Goal: Task Accomplishment & Management: Manage account settings

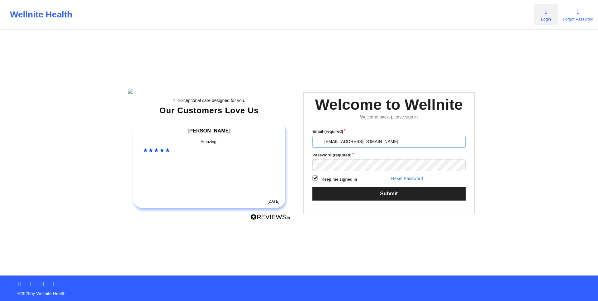
click at [329, 148] on input "[EMAIL_ADDRESS][DOMAIN_NAME]" at bounding box center [388, 142] width 153 height 12
type input "[EMAIL_ADDRESS][DOMAIN_NAME]"
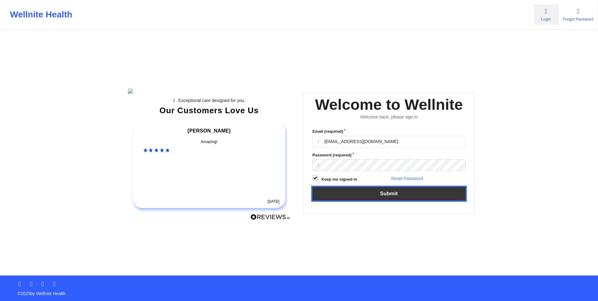
click at [369, 200] on button "Submit" at bounding box center [388, 193] width 153 height 13
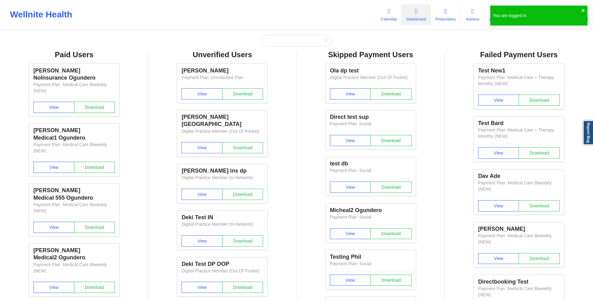
click at [583, 8] on button "✖︎" at bounding box center [583, 10] width 4 height 5
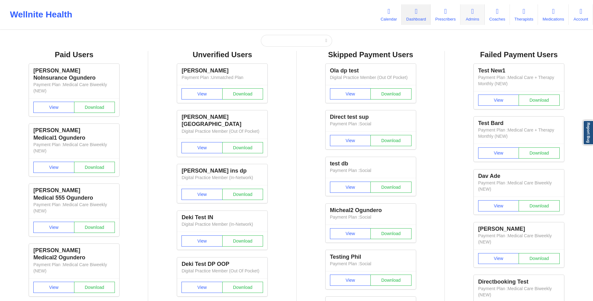
click at [472, 8] on icon at bounding box center [472, 11] width 8 height 7
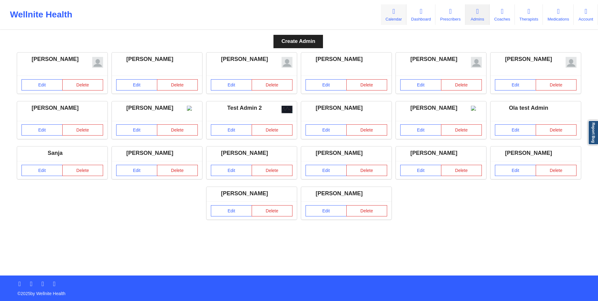
click at [389, 8] on icon at bounding box center [393, 11] width 8 height 7
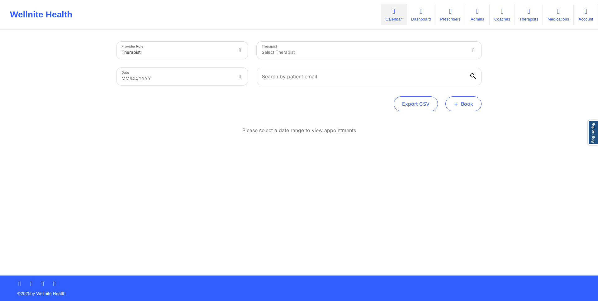
click at [459, 104] on button "+ Book" at bounding box center [463, 103] width 36 height 15
click at [459, 137] on button "Doctor Consultation" at bounding box center [453, 134] width 48 height 10
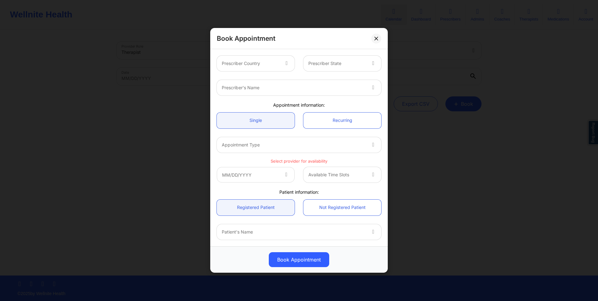
click at [439, 83] on div "Book Appointment Prescriber Country Prescriber State Prescriber's Name Appointm…" at bounding box center [299, 150] width 598 height 301
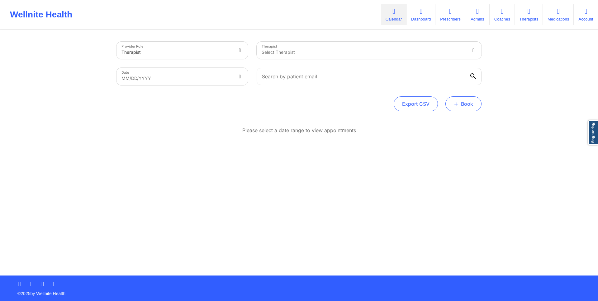
click at [474, 104] on button "+ Book" at bounding box center [463, 103] width 36 height 15
click at [444, 119] on button "Therapy Session" at bounding box center [453, 124] width 48 height 10
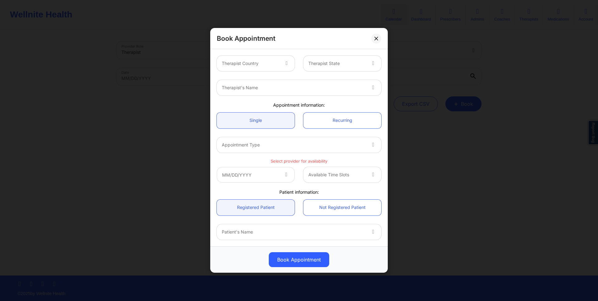
click at [351, 144] on div at bounding box center [294, 144] width 144 height 7
click at [287, 59] on div at bounding box center [286, 64] width 15 height 16
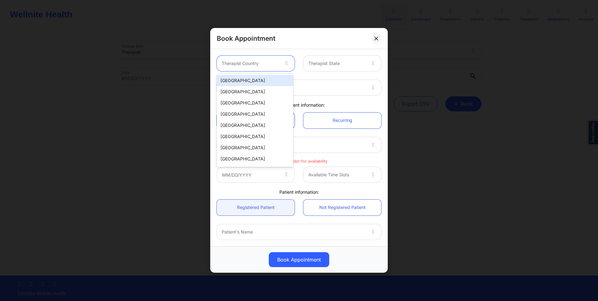
click at [238, 76] on div "[GEOGRAPHIC_DATA]" at bounding box center [255, 80] width 76 height 11
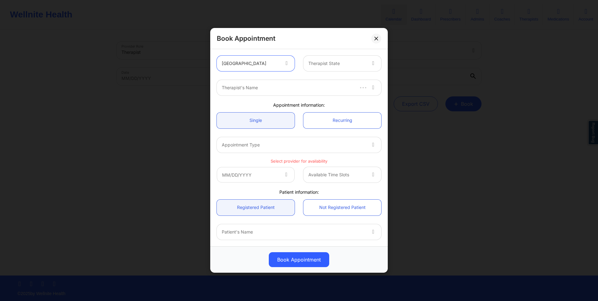
click at [318, 66] on div at bounding box center [336, 63] width 57 height 7
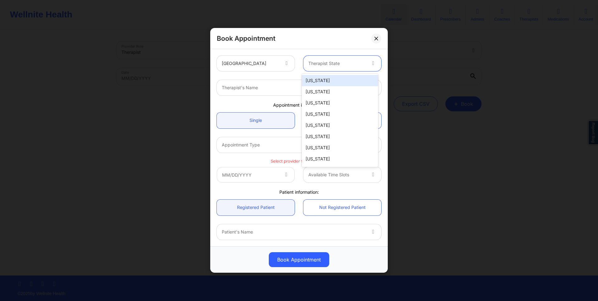
click at [318, 81] on div "[US_STATE]" at bounding box center [340, 80] width 76 height 11
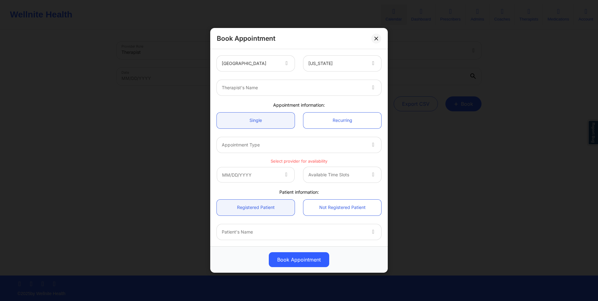
click at [270, 97] on div "Therapist's Name" at bounding box center [298, 88] width 173 height 24
click at [270, 92] on div "Therapist's Name" at bounding box center [291, 88] width 149 height 16
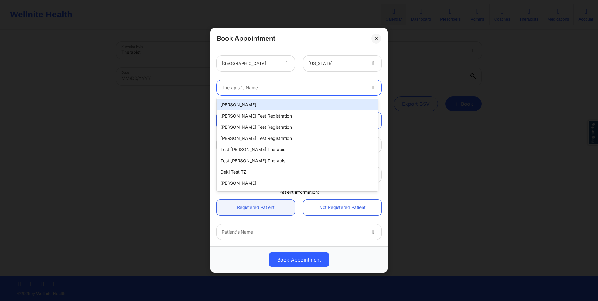
click at [270, 107] on div "[PERSON_NAME]" at bounding box center [297, 104] width 161 height 11
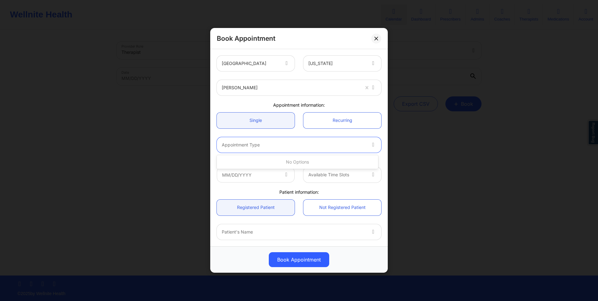
click at [270, 142] on div at bounding box center [294, 144] width 144 height 7
click at [270, 121] on link "Single" at bounding box center [256, 121] width 78 height 16
click at [321, 121] on link "Recurring" at bounding box center [342, 121] width 78 height 16
click at [338, 86] on div at bounding box center [291, 87] width 138 height 7
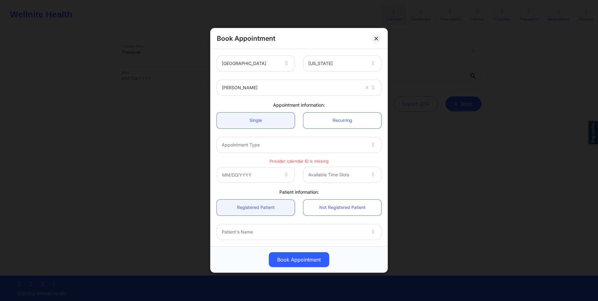
click at [338, 86] on div at bounding box center [291, 87] width 138 height 7
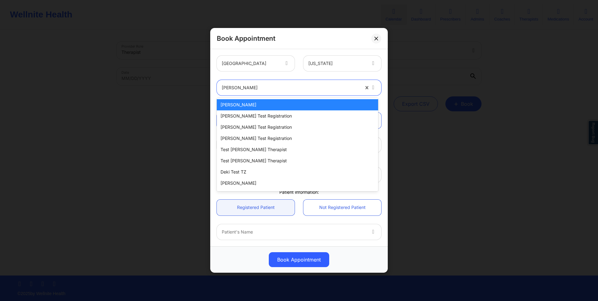
click at [338, 86] on div at bounding box center [291, 87] width 138 height 7
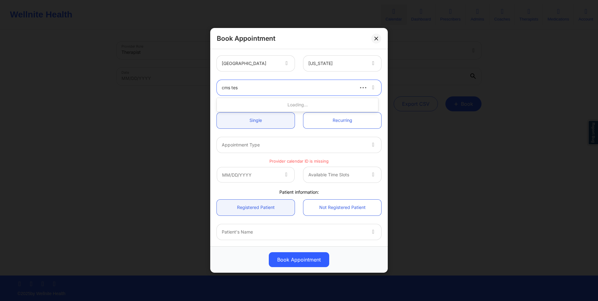
type input "cms test"
click at [349, 104] on div "CMS Test" at bounding box center [297, 104] width 161 height 11
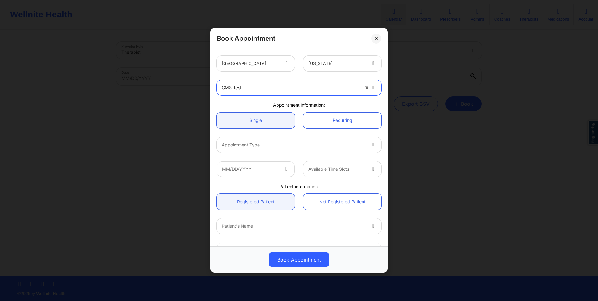
click at [311, 145] on div at bounding box center [294, 144] width 144 height 7
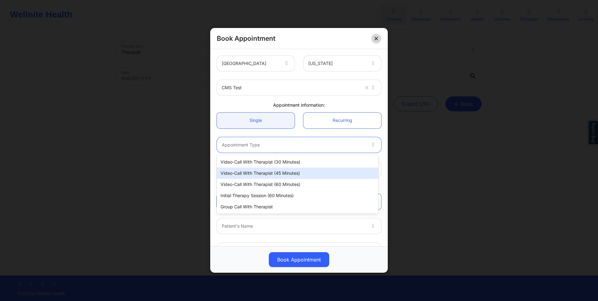
click at [372, 36] on button at bounding box center [376, 39] width 10 height 10
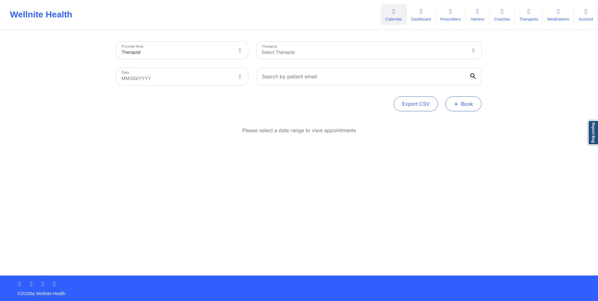
click at [455, 106] on span "+" at bounding box center [455, 103] width 5 height 3
click at [456, 135] on button "Doctor Consultation" at bounding box center [453, 134] width 48 height 10
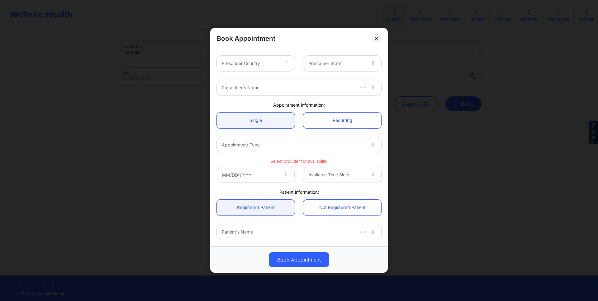
click at [267, 60] on div at bounding box center [250, 63] width 57 height 7
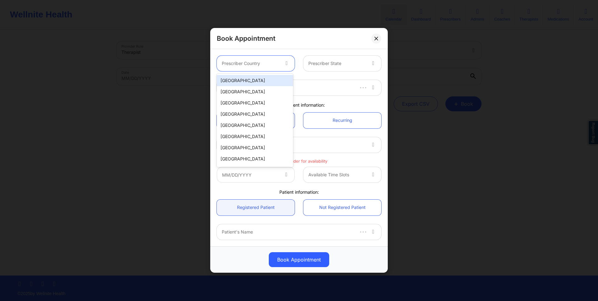
click at [265, 76] on div "[GEOGRAPHIC_DATA]" at bounding box center [255, 80] width 76 height 11
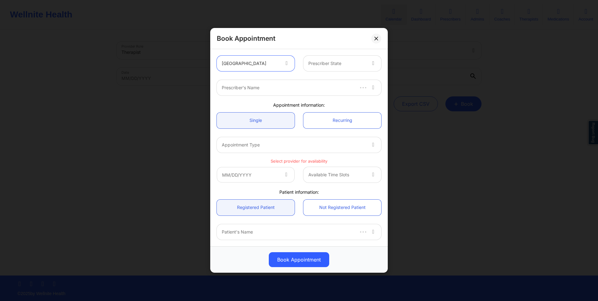
click at [349, 60] on div at bounding box center [336, 63] width 57 height 7
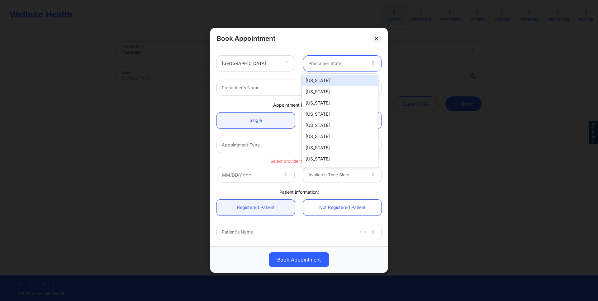
click at [337, 79] on div "[US_STATE]" at bounding box center [340, 80] width 76 height 11
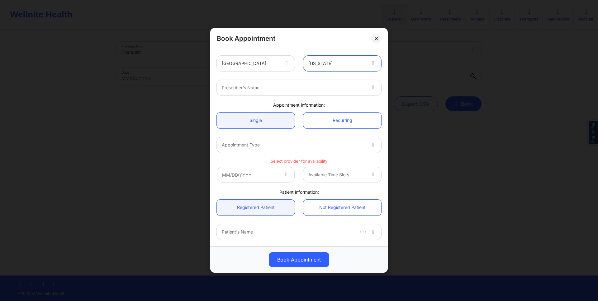
click at [326, 81] on div "Prescriber's Name" at bounding box center [291, 88] width 149 height 16
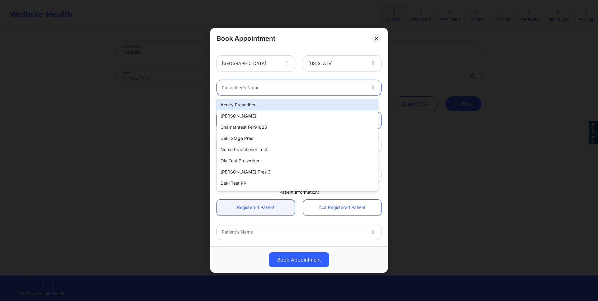
click at [321, 87] on div at bounding box center [294, 87] width 144 height 7
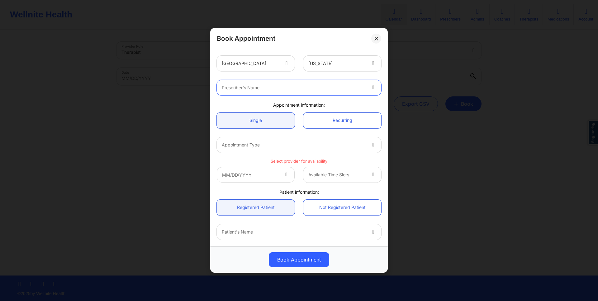
click at [313, 149] on div "Appointment Type" at bounding box center [291, 145] width 149 height 16
click at [322, 87] on div at bounding box center [294, 87] width 144 height 7
type input "cmstest"
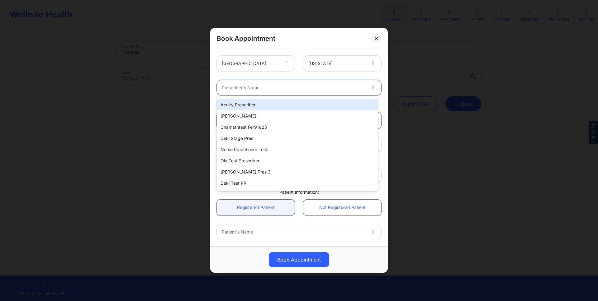
click at [286, 101] on div "Acuity Prescriber" at bounding box center [297, 104] width 161 height 11
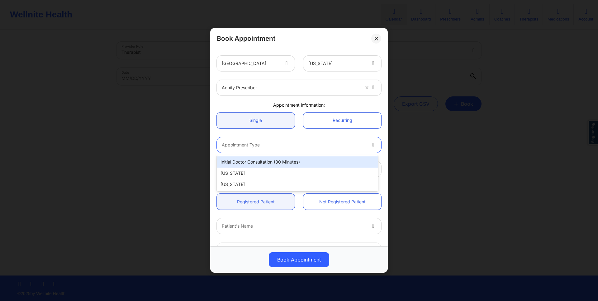
drag, startPoint x: 282, startPoint y: 143, endPoint x: 281, endPoint y: 148, distance: 5.7
click at [281, 148] on div "Appointment Type" at bounding box center [291, 145] width 149 height 16
click at [329, 159] on div "Initial doctor consultation (30 minutes)" at bounding box center [297, 162] width 161 height 11
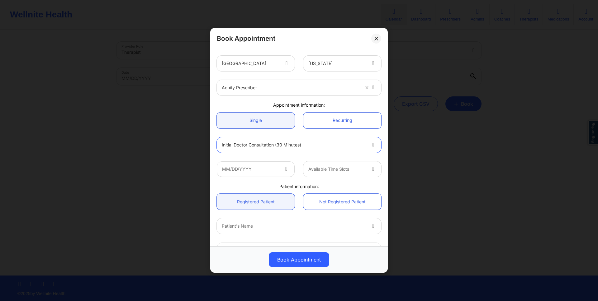
click at [330, 146] on div at bounding box center [294, 144] width 144 height 7
click at [295, 148] on div at bounding box center [294, 144] width 144 height 7
click at [305, 150] on div "Initial doctor consultation (30 minutes)" at bounding box center [294, 145] width 144 height 16
click at [312, 148] on div "Initial doctor consultation (30 minutes)" at bounding box center [294, 145] width 144 height 16
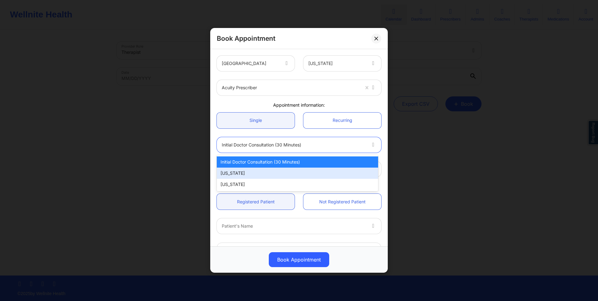
click at [292, 174] on div "[US_STATE]" at bounding box center [297, 173] width 161 height 11
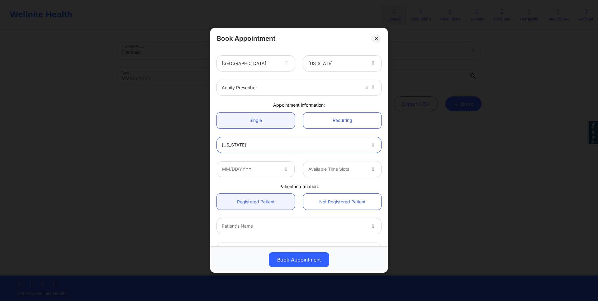
click at [303, 147] on div at bounding box center [294, 144] width 144 height 7
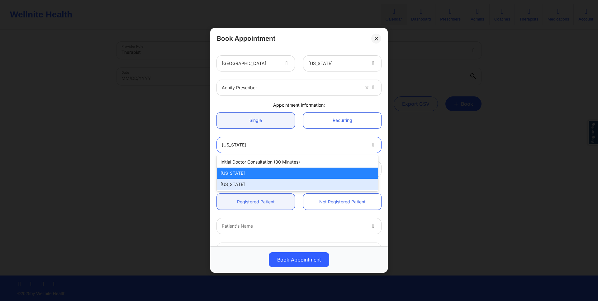
click at [284, 186] on div "[US_STATE]" at bounding box center [297, 184] width 161 height 11
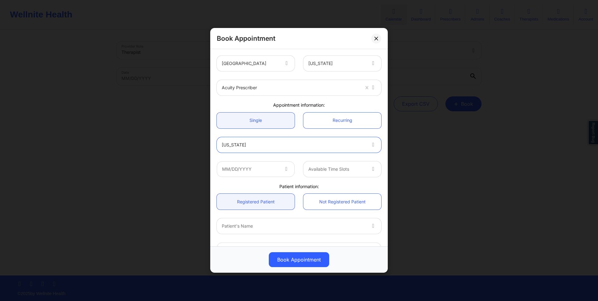
click at [298, 147] on div at bounding box center [294, 144] width 144 height 7
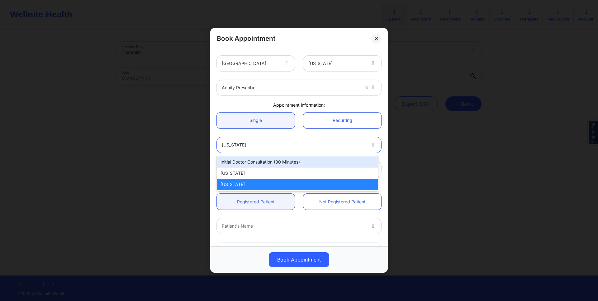
click at [290, 166] on div "Initial doctor consultation (30 minutes)" at bounding box center [297, 162] width 161 height 11
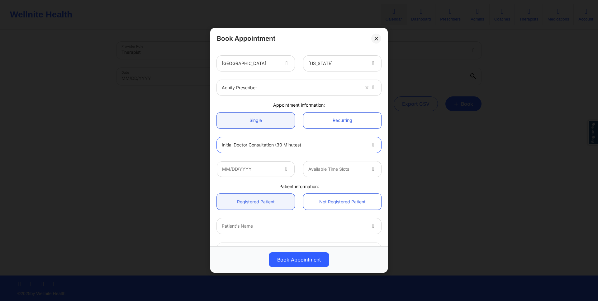
click at [246, 88] on div at bounding box center [291, 87] width 138 height 7
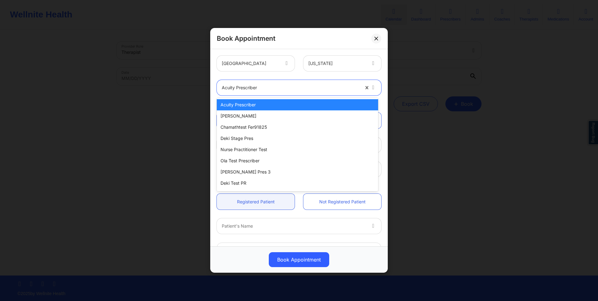
click at [263, 77] on div "Acuity Prescriber selected, 1 of 20. 20 results available. Use Up and Down to c…" at bounding box center [298, 88] width 173 height 24
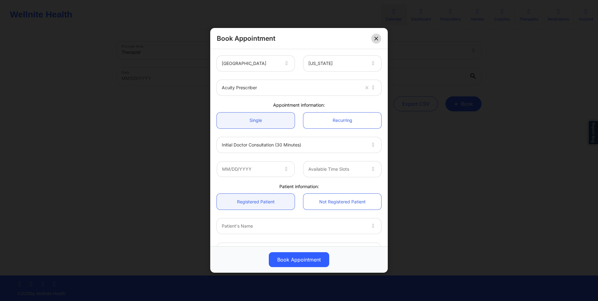
click at [375, 37] on icon at bounding box center [375, 38] width 3 height 3
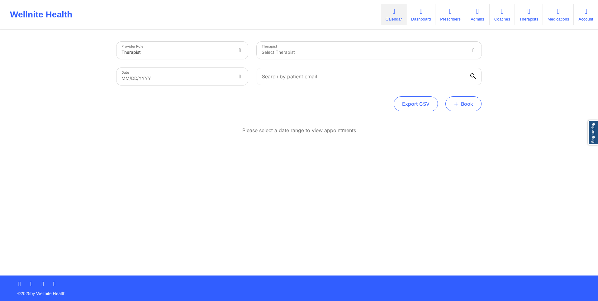
click at [453, 111] on button "+ Book" at bounding box center [463, 103] width 36 height 15
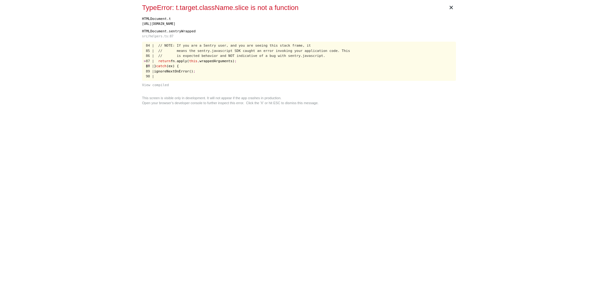
click at [331, 42] on pre "84 | // NOTE: If you are a Sentry user, and you are seeing this stack frame, it…" at bounding box center [299, 62] width 314 height 40
click at [447, 7] on span "×" at bounding box center [451, 7] width 14 height 15
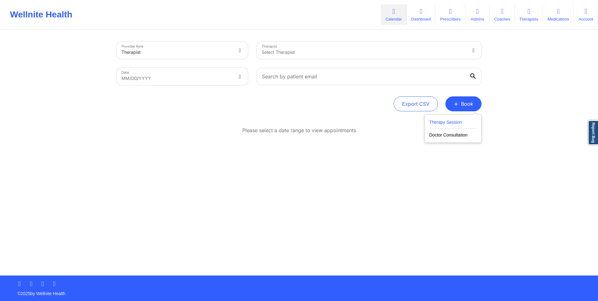
click at [450, 122] on button "Therapy Session" at bounding box center [453, 124] width 48 height 10
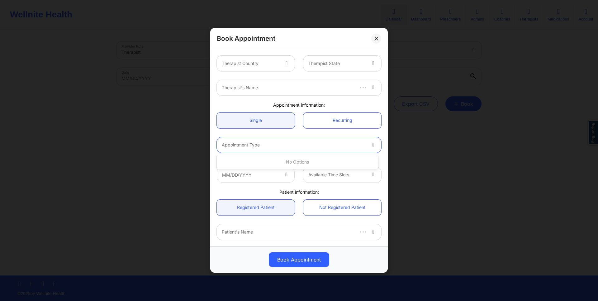
click at [310, 150] on div "Appointment Type" at bounding box center [291, 145] width 149 height 16
click at [310, 147] on div at bounding box center [294, 144] width 144 height 7
click at [289, 61] on div at bounding box center [286, 63] width 7 height 7
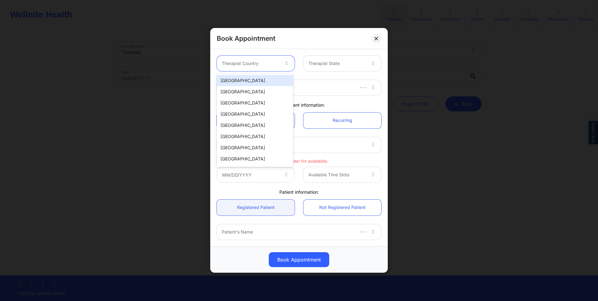
click at [262, 79] on div "[GEOGRAPHIC_DATA]" at bounding box center [255, 80] width 76 height 11
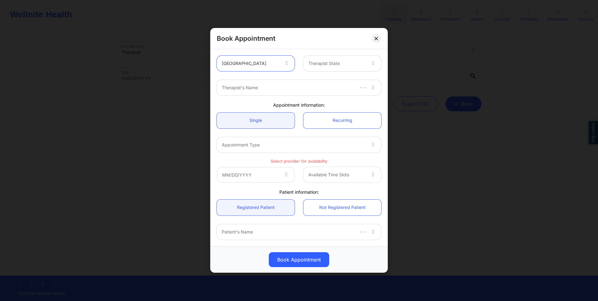
click at [313, 68] on div "Therapist State" at bounding box center [334, 64] width 63 height 16
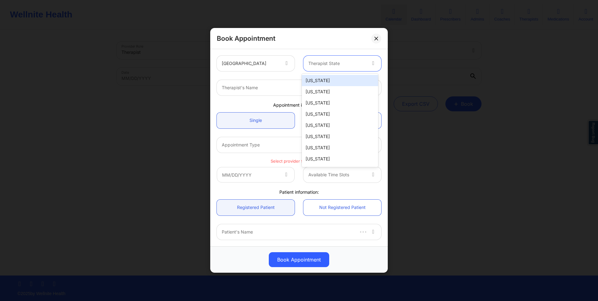
click at [314, 81] on div "[US_STATE]" at bounding box center [340, 80] width 76 height 11
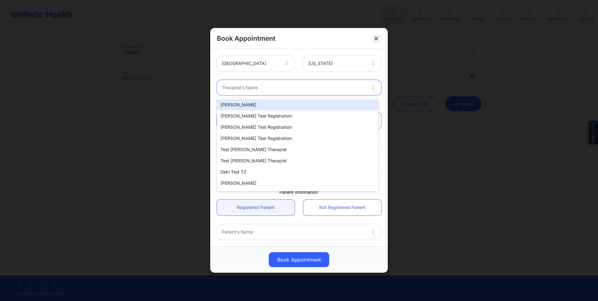
click at [281, 86] on div at bounding box center [294, 87] width 144 height 7
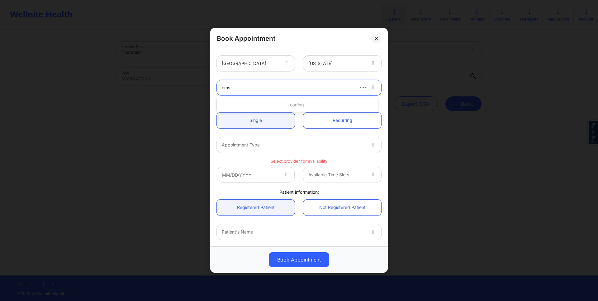
type input "cms t"
click at [258, 102] on div "CMS Test" at bounding box center [297, 104] width 161 height 11
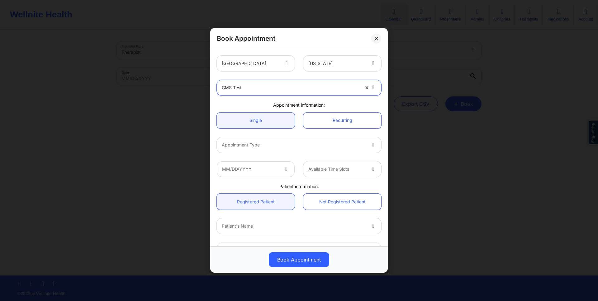
click at [285, 149] on div "Appointment Type" at bounding box center [291, 145] width 149 height 16
click at [378, 37] on button at bounding box center [376, 39] width 10 height 10
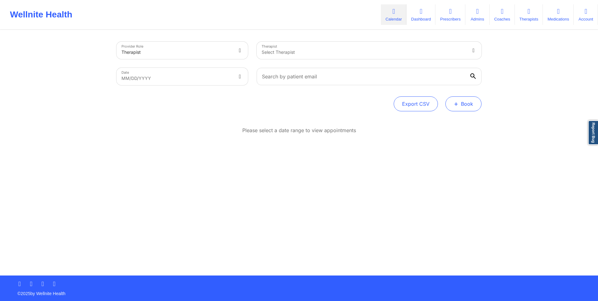
click at [459, 100] on button "+ Book" at bounding box center [463, 103] width 36 height 15
click at [456, 134] on button "Doctor Consultation" at bounding box center [453, 134] width 48 height 10
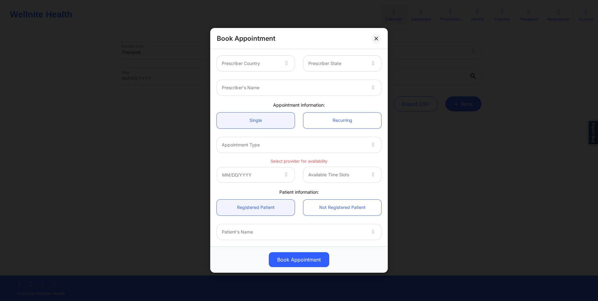
click at [256, 68] on div "Prescriber Country" at bounding box center [248, 64] width 63 height 16
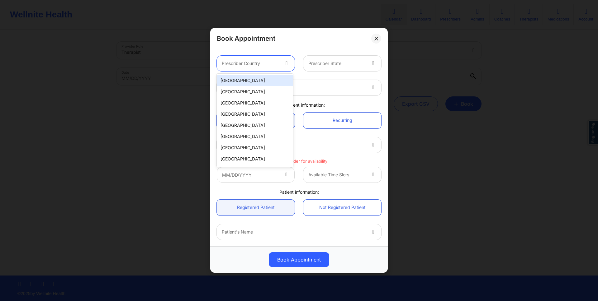
click at [256, 76] on div "[GEOGRAPHIC_DATA]" at bounding box center [255, 80] width 76 height 11
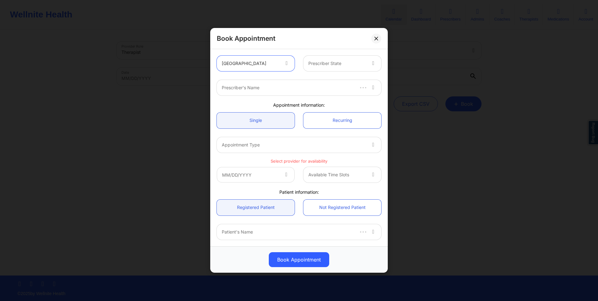
click at [362, 63] on div at bounding box center [336, 63] width 57 height 7
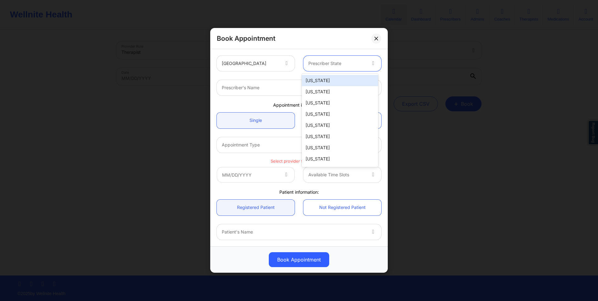
click at [349, 76] on div "[US_STATE]" at bounding box center [340, 80] width 76 height 11
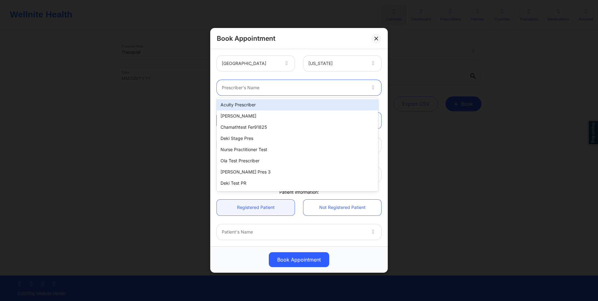
click at [300, 85] on div at bounding box center [294, 87] width 144 height 7
click at [290, 102] on div "Acuity Prescriber" at bounding box center [297, 104] width 161 height 11
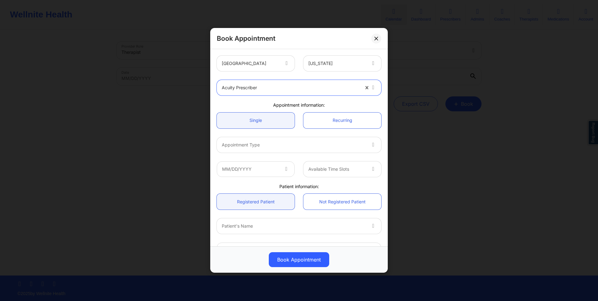
click at [272, 143] on div at bounding box center [294, 144] width 144 height 7
click at [245, 85] on div at bounding box center [291, 87] width 138 height 7
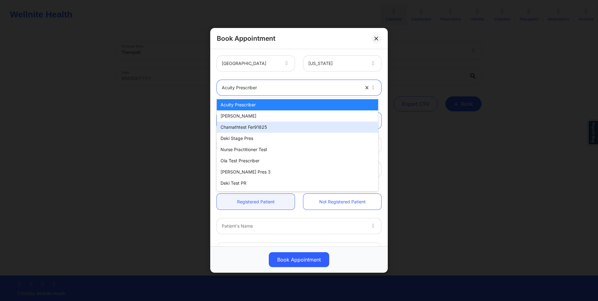
click at [258, 123] on div "chamathtest fer91825" at bounding box center [297, 127] width 161 height 11
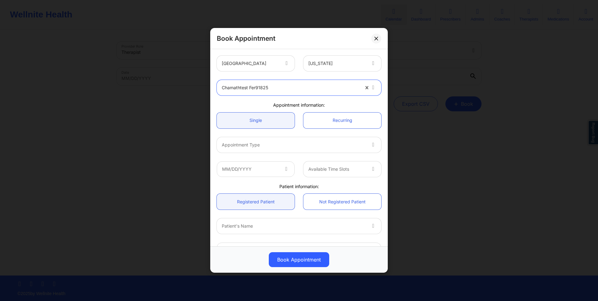
click at [269, 143] on div at bounding box center [294, 144] width 144 height 7
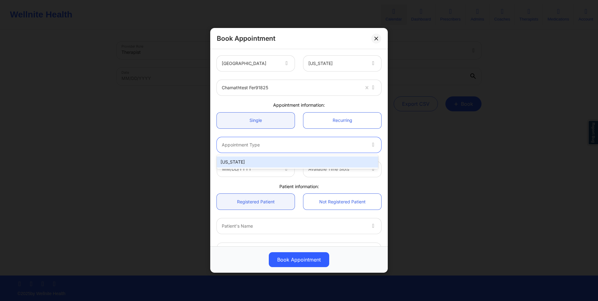
click at [269, 143] on div at bounding box center [294, 144] width 144 height 7
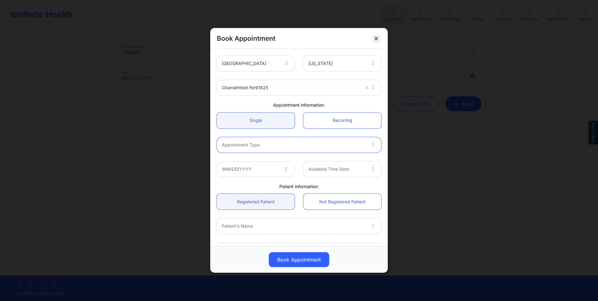
click at [269, 143] on div at bounding box center [294, 144] width 144 height 7
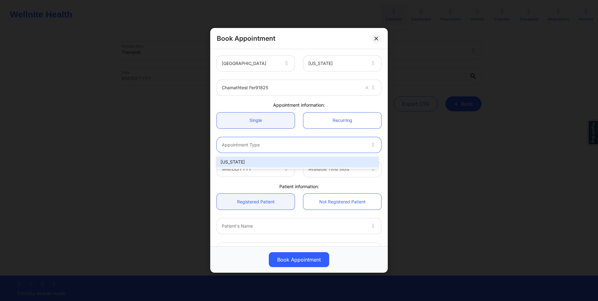
click at [269, 143] on div at bounding box center [294, 144] width 144 height 7
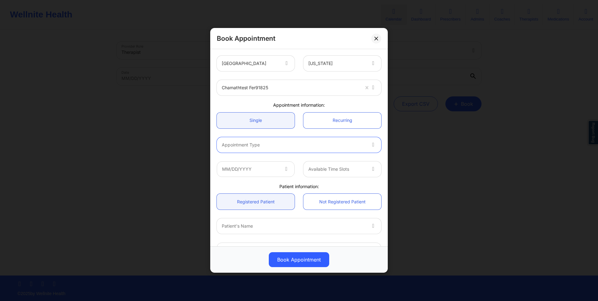
click at [269, 143] on div at bounding box center [294, 144] width 144 height 7
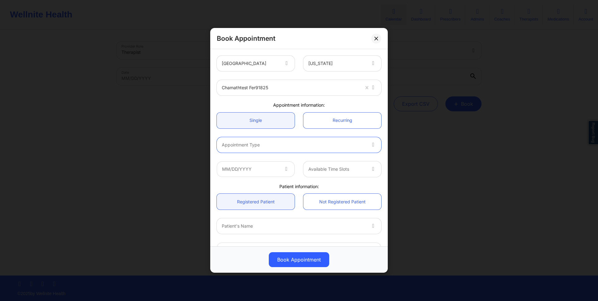
click at [269, 143] on div at bounding box center [294, 144] width 144 height 7
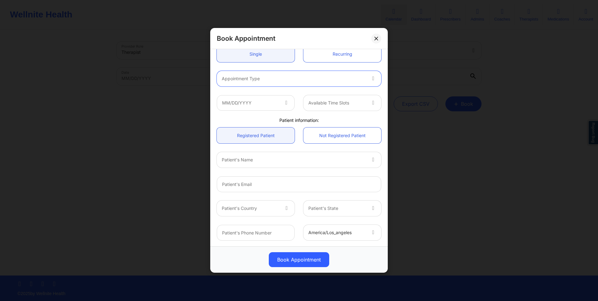
scroll to position [67, 0]
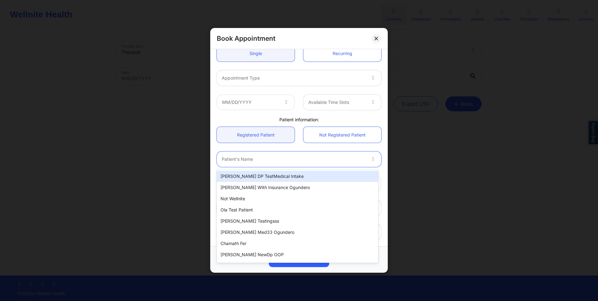
click at [309, 159] on div at bounding box center [294, 159] width 144 height 7
click at [323, 174] on div "[PERSON_NAME] DP TestMedical Intake" at bounding box center [297, 176] width 161 height 11
type input "[EMAIL_ADDRESS][DOMAIN_NAME]"
type input "[PHONE_NUMBER]"
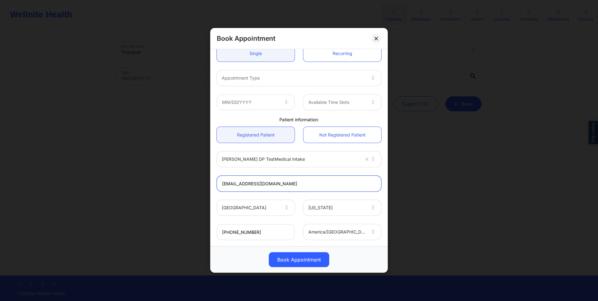
click at [322, 186] on input "[EMAIL_ADDRESS][DOMAIN_NAME]" at bounding box center [299, 184] width 164 height 16
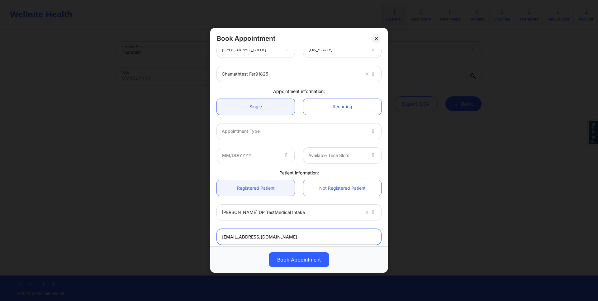
scroll to position [0, 0]
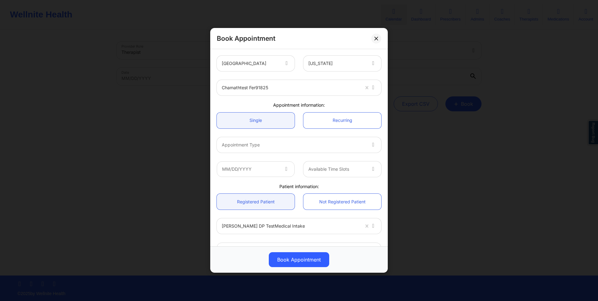
click at [274, 89] on div at bounding box center [291, 87] width 138 height 7
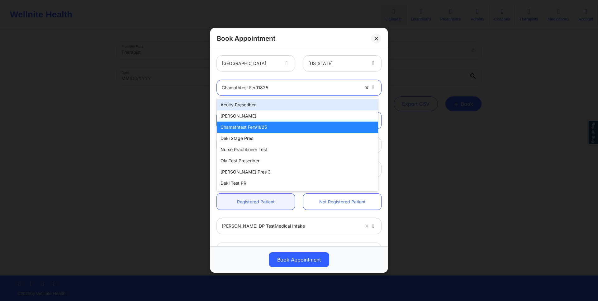
click at [276, 107] on div "Acuity Prescriber" at bounding box center [297, 104] width 161 height 11
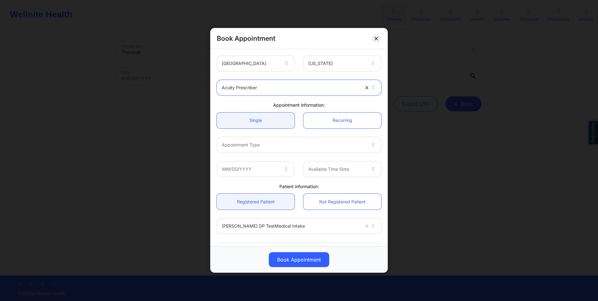
click at [303, 151] on div "Appointment Type" at bounding box center [291, 145] width 149 height 16
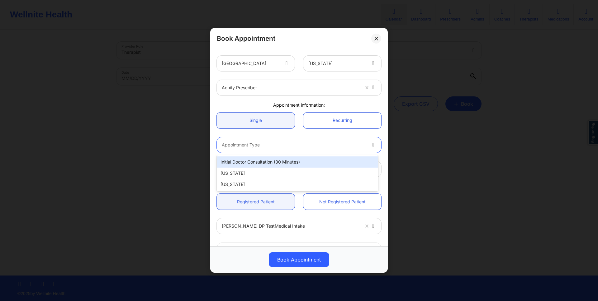
click at [302, 157] on div "Initial doctor consultation (30 minutes)" at bounding box center [297, 162] width 161 height 11
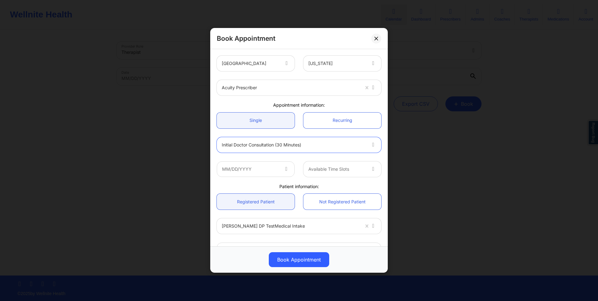
click at [287, 168] on icon at bounding box center [286, 168] width 6 height 5
click at [283, 168] on icon at bounding box center [286, 168] width 6 height 5
click at [280, 171] on input "text" at bounding box center [256, 170] width 78 height 16
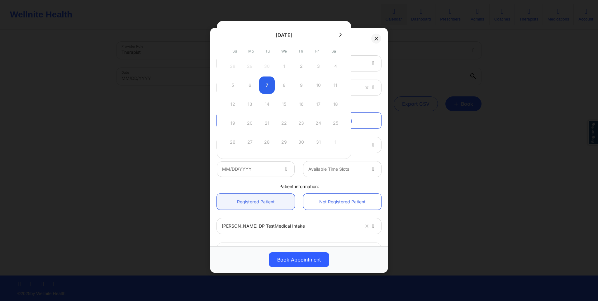
click at [313, 184] on div "Patient information:" at bounding box center [298, 187] width 173 height 6
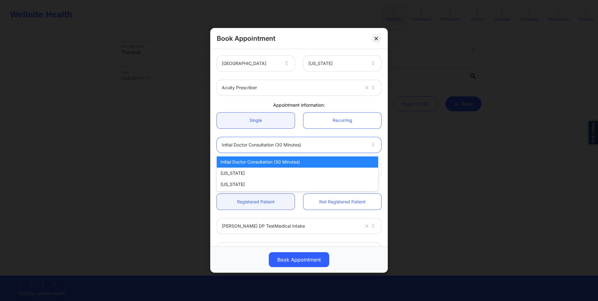
click at [305, 148] on div at bounding box center [294, 144] width 144 height 7
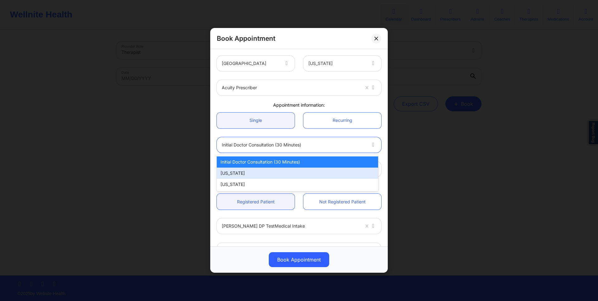
click at [290, 168] on div "[US_STATE]" at bounding box center [297, 173] width 161 height 11
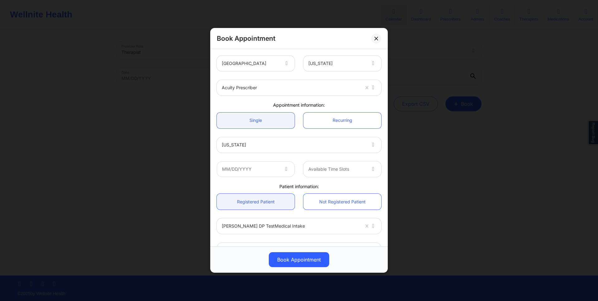
click at [283, 172] on span at bounding box center [286, 169] width 7 height 7
click at [296, 150] on div "[US_STATE]" at bounding box center [294, 145] width 144 height 16
click at [288, 87] on div at bounding box center [291, 87] width 138 height 7
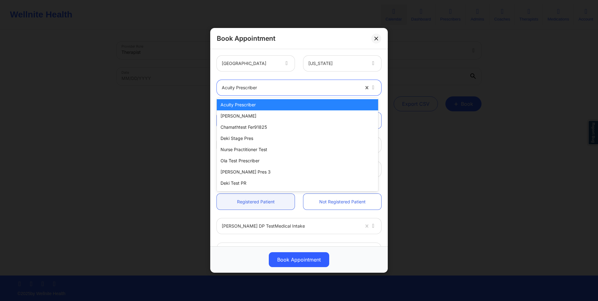
click at [287, 87] on div at bounding box center [291, 87] width 138 height 7
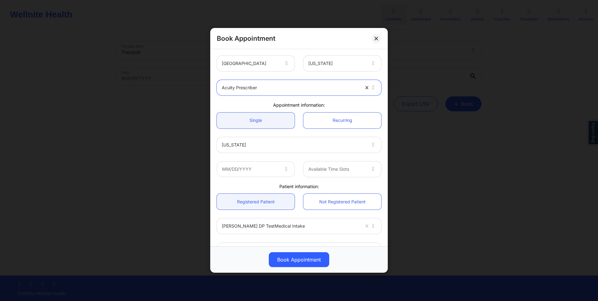
click at [262, 141] on div at bounding box center [294, 144] width 144 height 7
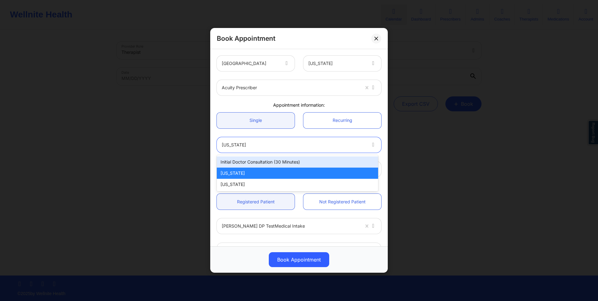
click at [278, 147] on div at bounding box center [294, 144] width 144 height 7
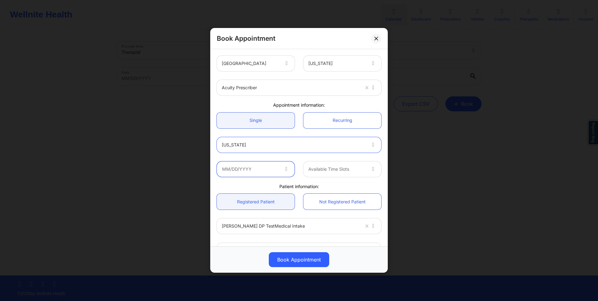
click at [264, 167] on input "text" at bounding box center [256, 170] width 78 height 16
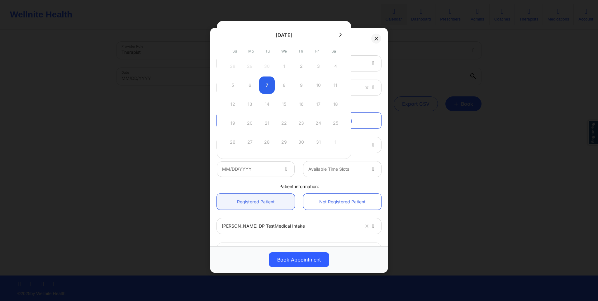
click at [299, 110] on div "12 13 14 15 16 17 18" at bounding box center [284, 104] width 118 height 17
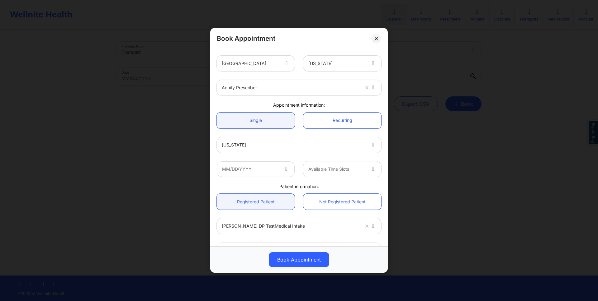
click at [285, 166] on icon at bounding box center [286, 168] width 6 height 5
click at [280, 148] on div at bounding box center [294, 144] width 144 height 7
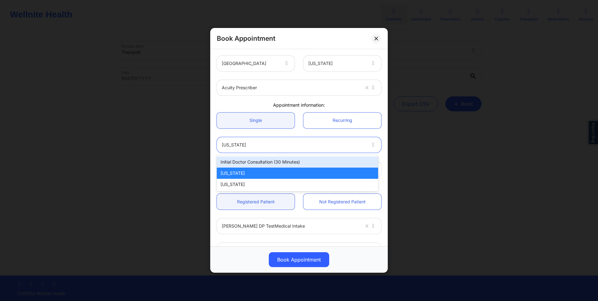
click at [277, 157] on div "Initial doctor consultation (30 minutes)" at bounding box center [297, 162] width 161 height 11
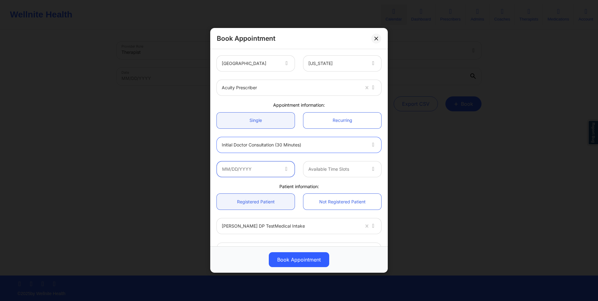
click at [278, 173] on input "text" at bounding box center [256, 170] width 78 height 16
click at [462, 181] on div "Book Appointment [GEOGRAPHIC_DATA] [US_STATE] Acuity Prescriber Appointment inf…" at bounding box center [299, 150] width 598 height 301
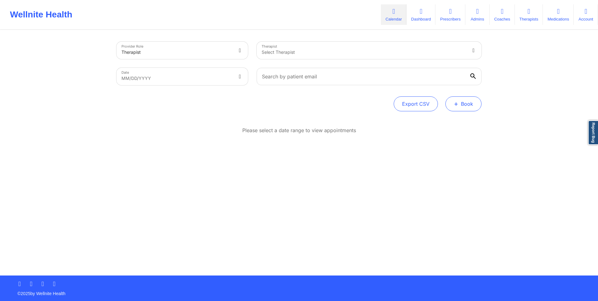
click at [476, 110] on button "+ Book" at bounding box center [463, 103] width 36 height 15
click at [457, 134] on button "Doctor Consultation" at bounding box center [453, 134] width 48 height 10
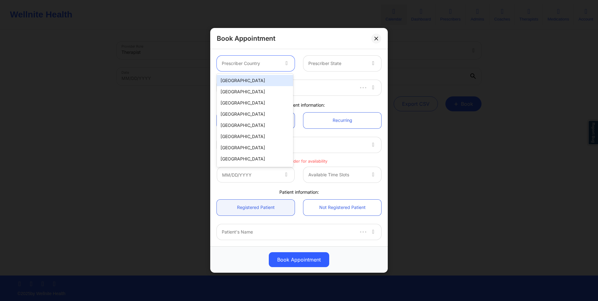
click at [256, 69] on div "Prescriber Country" at bounding box center [248, 64] width 63 height 16
click at [255, 80] on div "[GEOGRAPHIC_DATA]" at bounding box center [255, 80] width 76 height 11
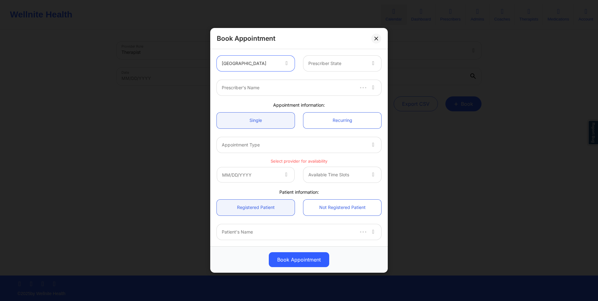
click at [329, 69] on div "Prescriber State" at bounding box center [334, 64] width 63 height 16
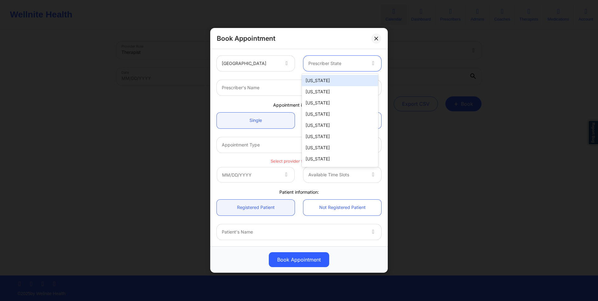
click at [327, 81] on div "[US_STATE]" at bounding box center [340, 80] width 76 height 11
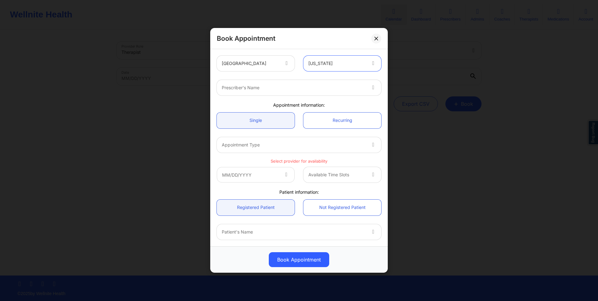
click at [304, 89] on div at bounding box center [294, 87] width 144 height 7
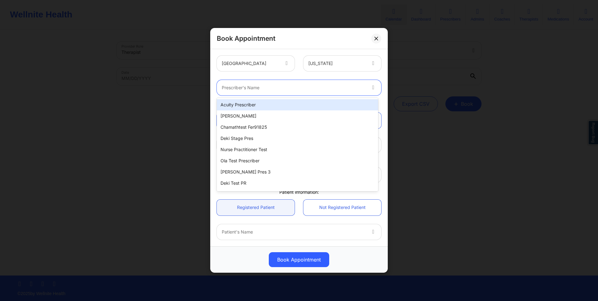
click at [291, 105] on div "Acuity Prescriber" at bounding box center [297, 104] width 161 height 11
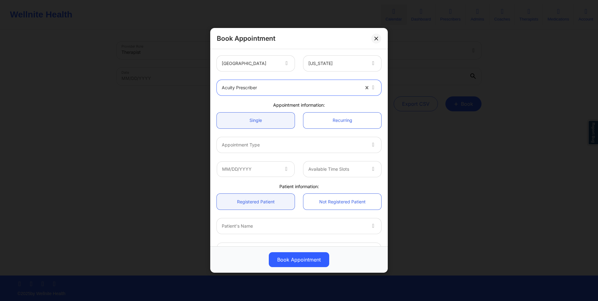
click at [264, 141] on div at bounding box center [294, 144] width 144 height 7
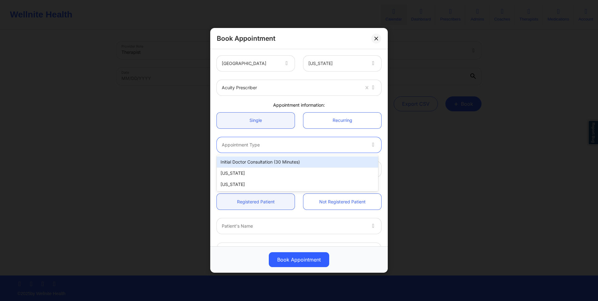
click at [258, 162] on div "Initial doctor consultation (30 minutes)" at bounding box center [297, 162] width 161 height 11
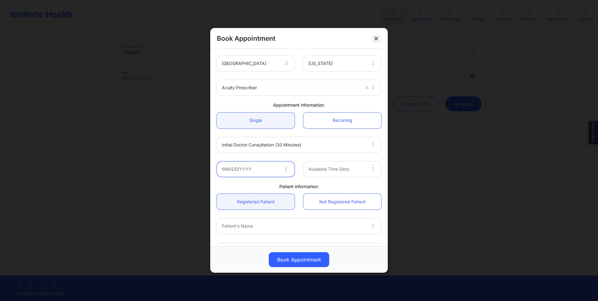
click at [266, 173] on input "text" at bounding box center [256, 170] width 78 height 16
